Goal: Check status

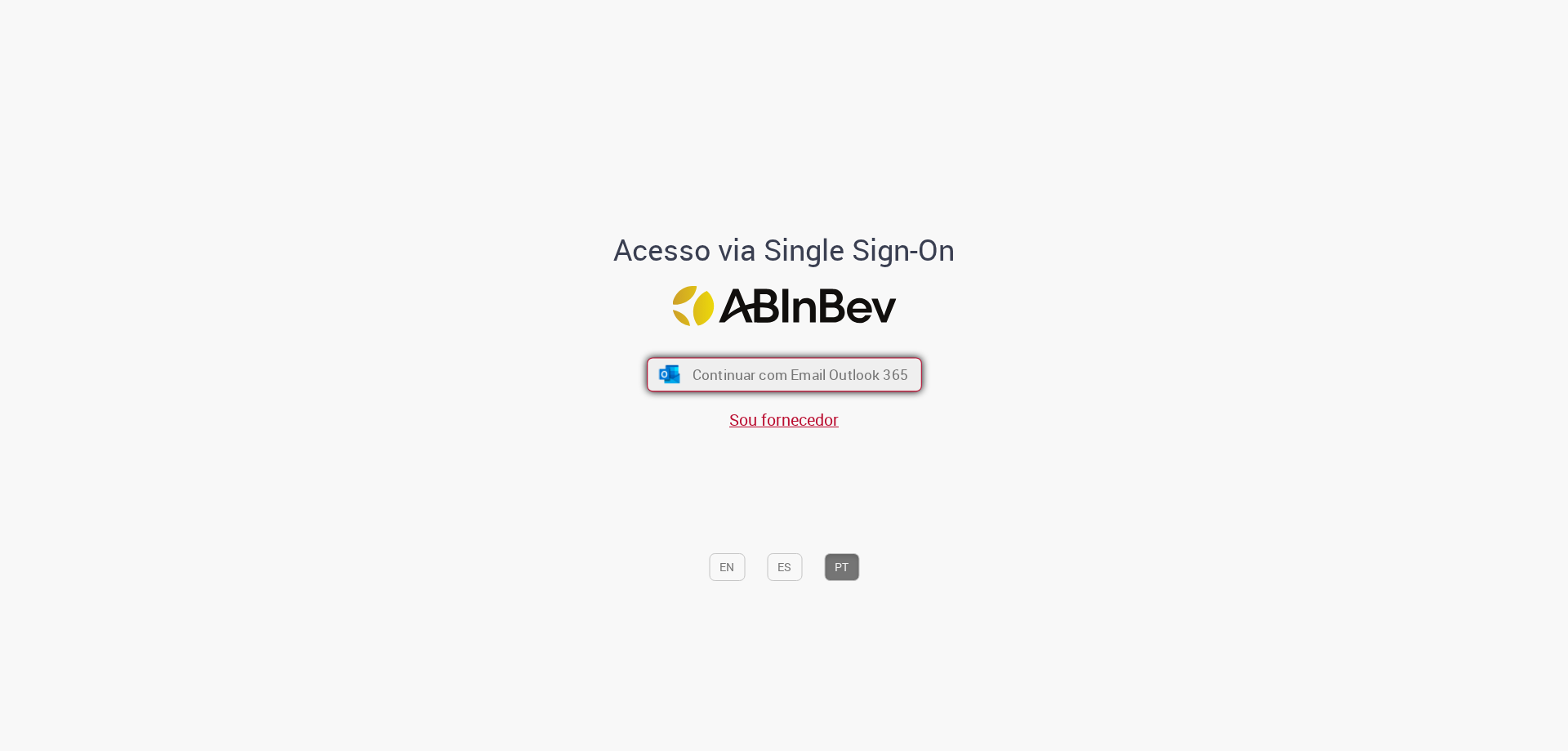
click at [795, 376] on span "Continuar com Email Outlook 365" at bounding box center [800, 375] width 216 height 18
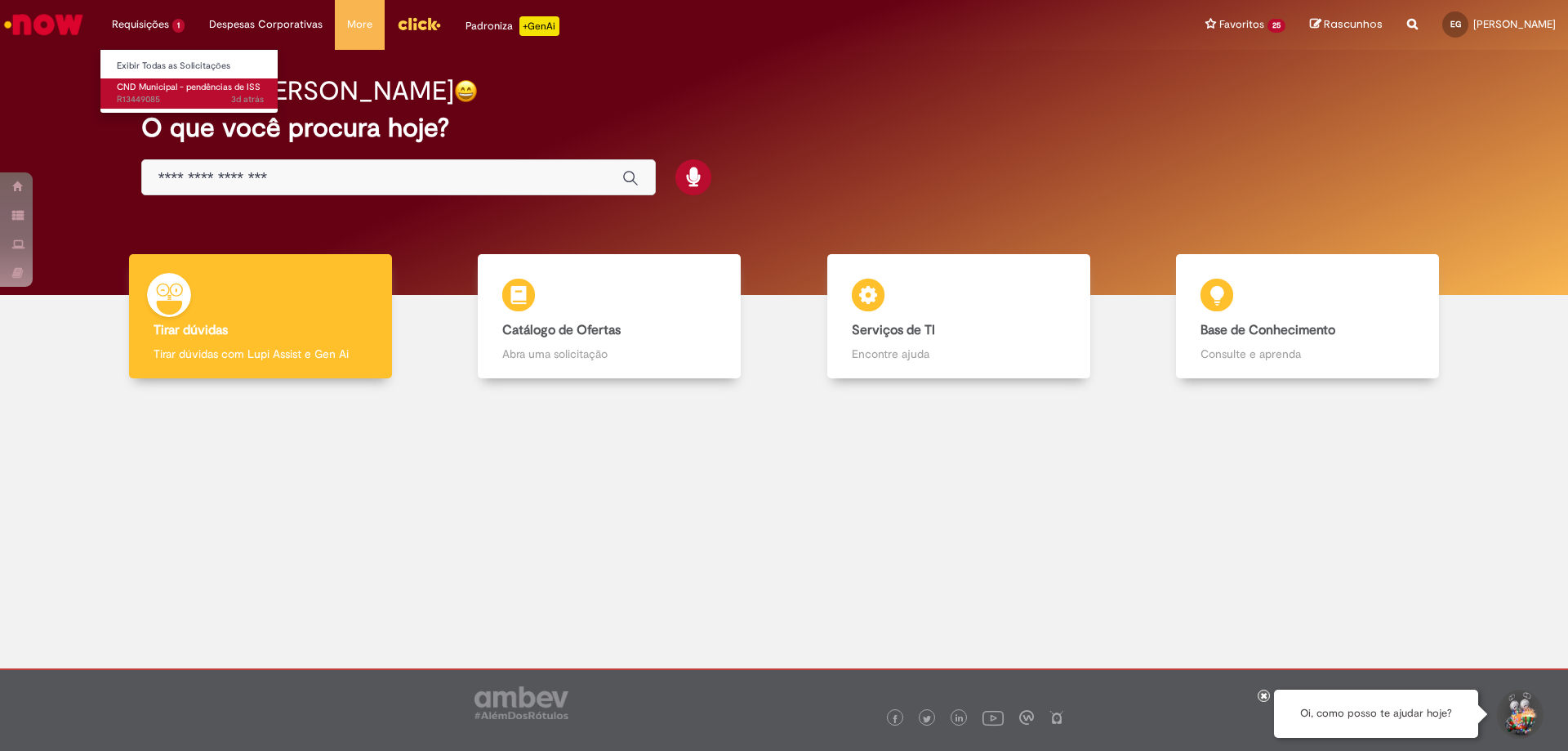
click at [147, 82] on span "CND Municipal - pendências de ISS" at bounding box center [189, 87] width 144 height 12
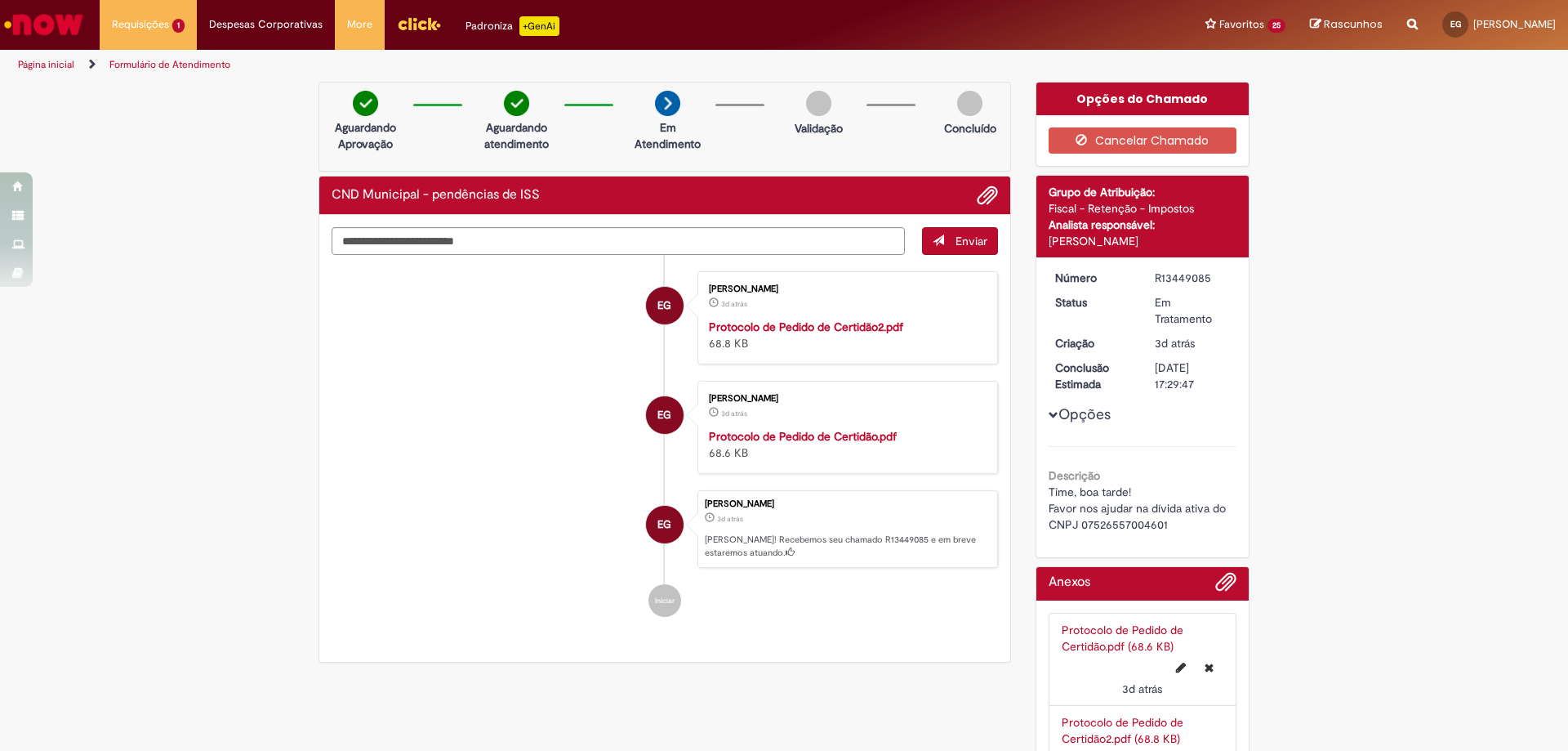
drag, startPoint x: 1151, startPoint y: 275, endPoint x: 1227, endPoint y: 274, distance: 76.0
click at [1227, 274] on dd "R13449085" at bounding box center [1192, 278] width 101 height 17
copy div "R13449085"
